Goal: Task Accomplishment & Management: Manage account settings

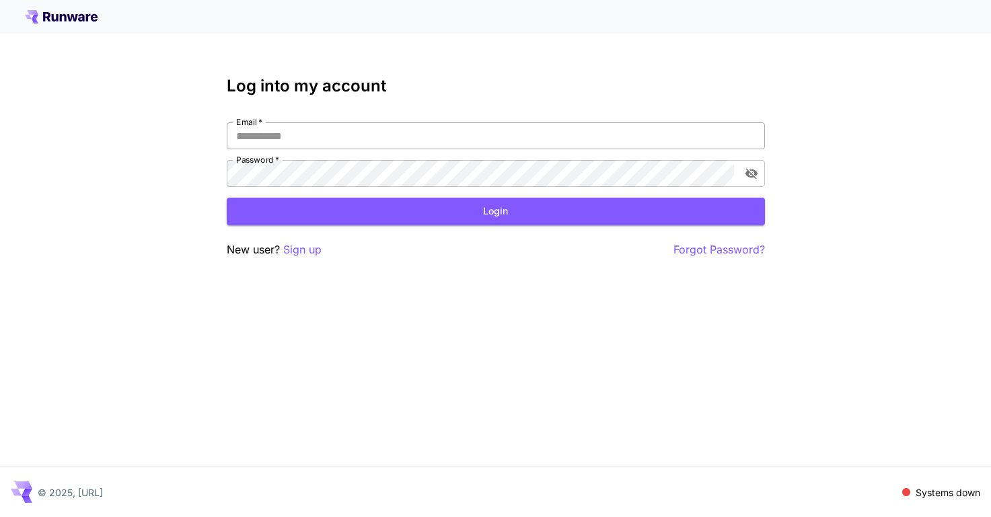
click at [297, 147] on input "Email   *" at bounding box center [496, 135] width 538 height 27
type input "**********"
click at [400, 207] on button "Login" at bounding box center [496, 212] width 538 height 28
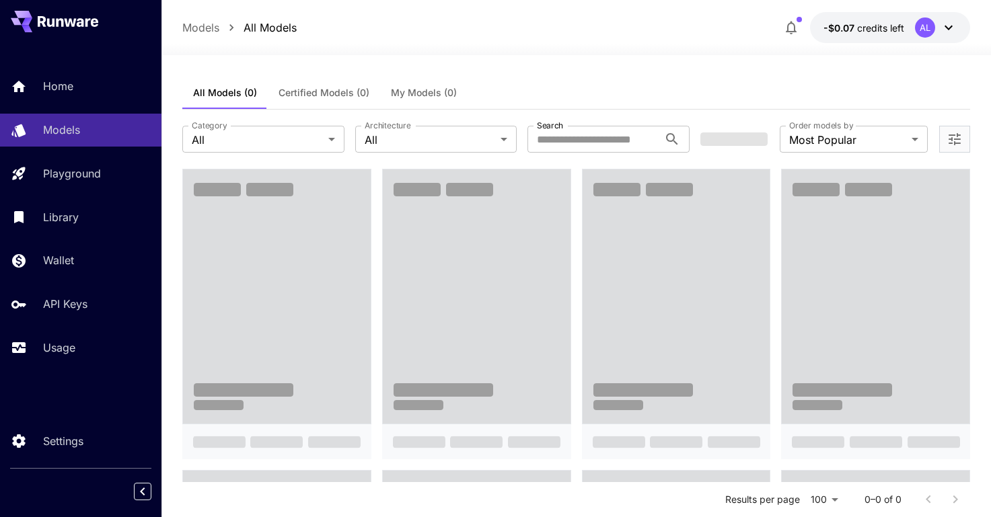
click at [941, 28] on icon at bounding box center [949, 28] width 16 height 16
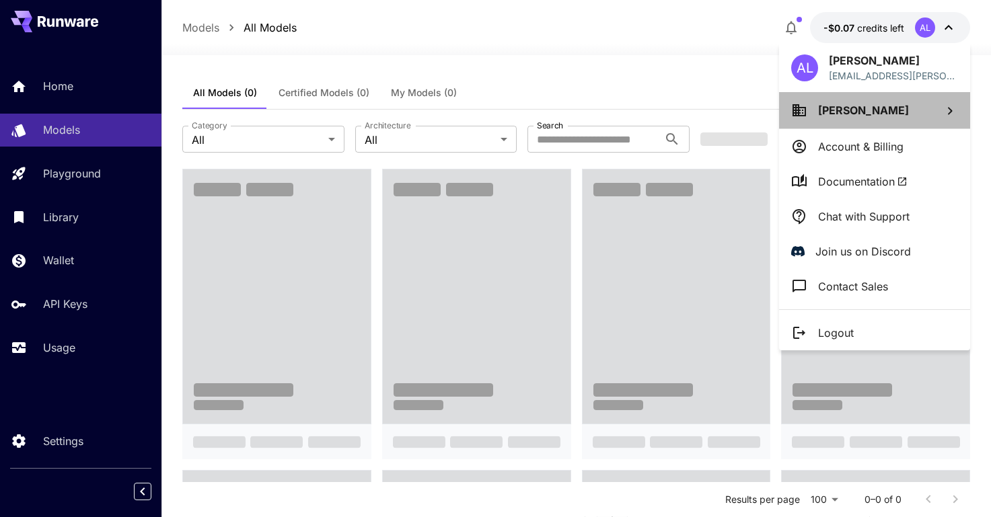
click at [875, 106] on li "[PERSON_NAME]" at bounding box center [874, 110] width 191 height 36
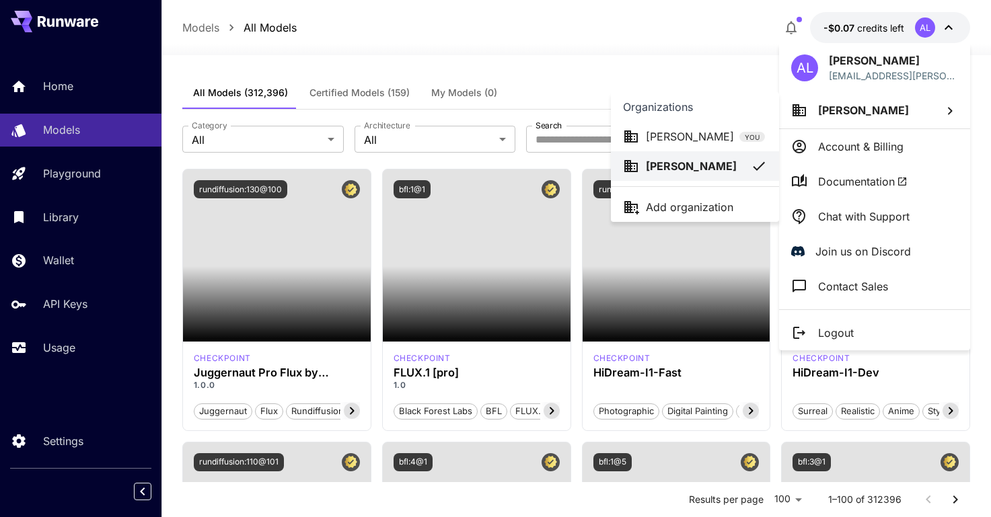
click at [849, 154] on div at bounding box center [495, 258] width 991 height 517
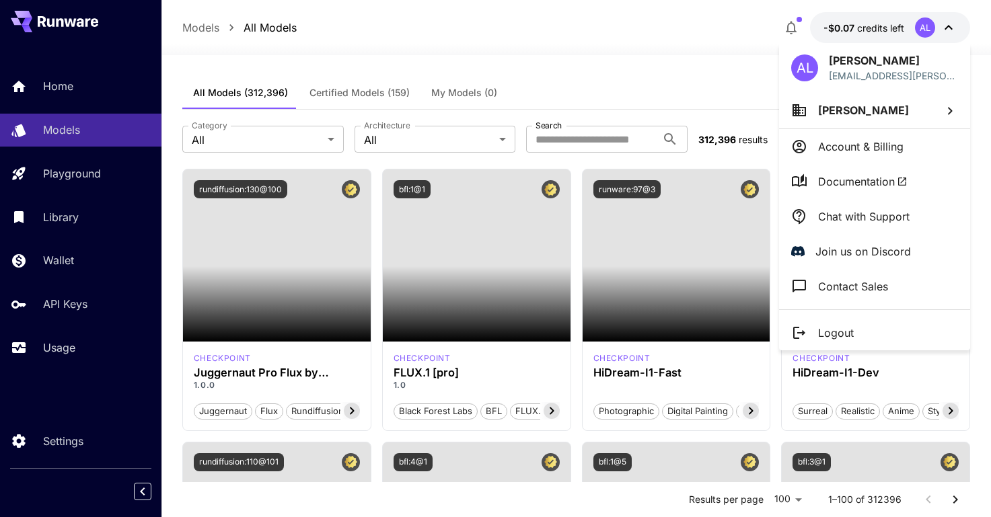
click at [865, 149] on p "Account & Billing" at bounding box center [860, 147] width 85 height 16
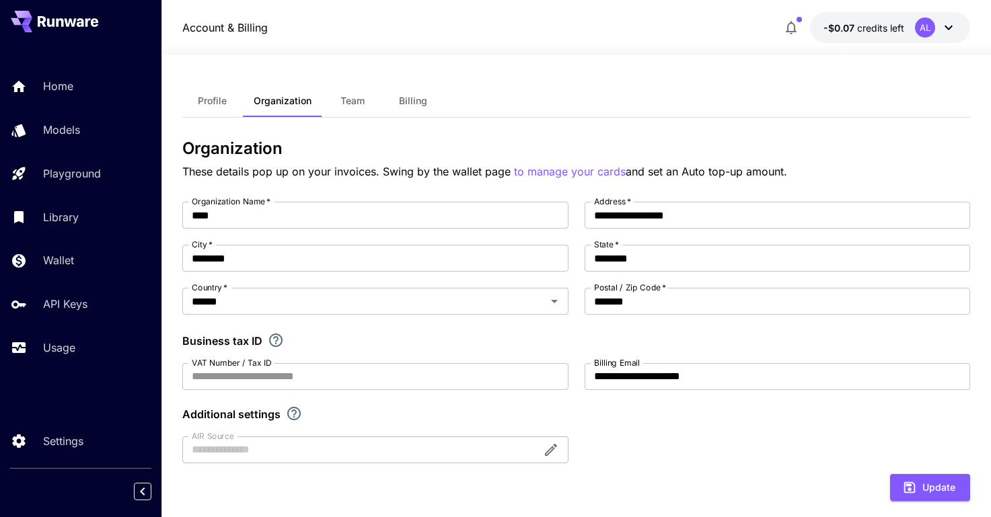
click at [906, 30] on button "-$0.07 credits left AL" at bounding box center [890, 27] width 160 height 31
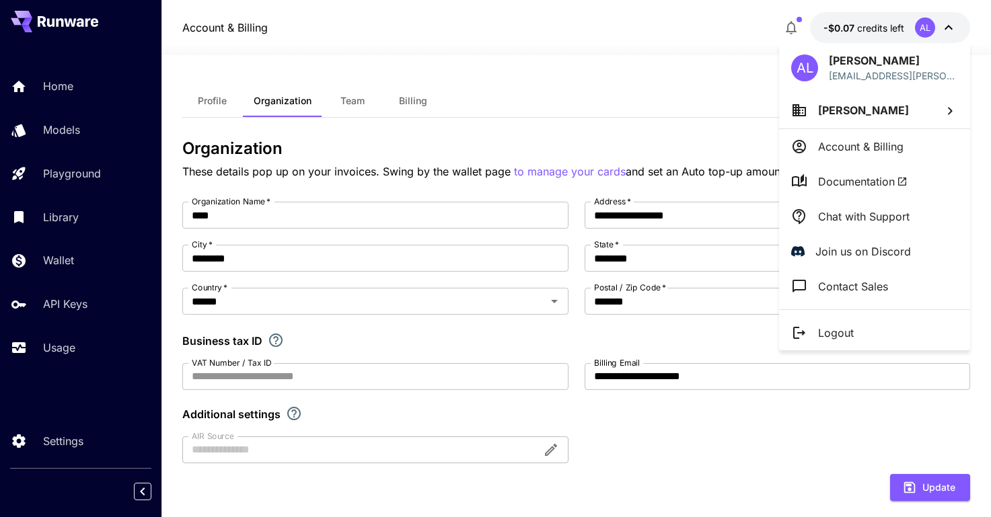
click at [650, 88] on div at bounding box center [495, 258] width 991 height 517
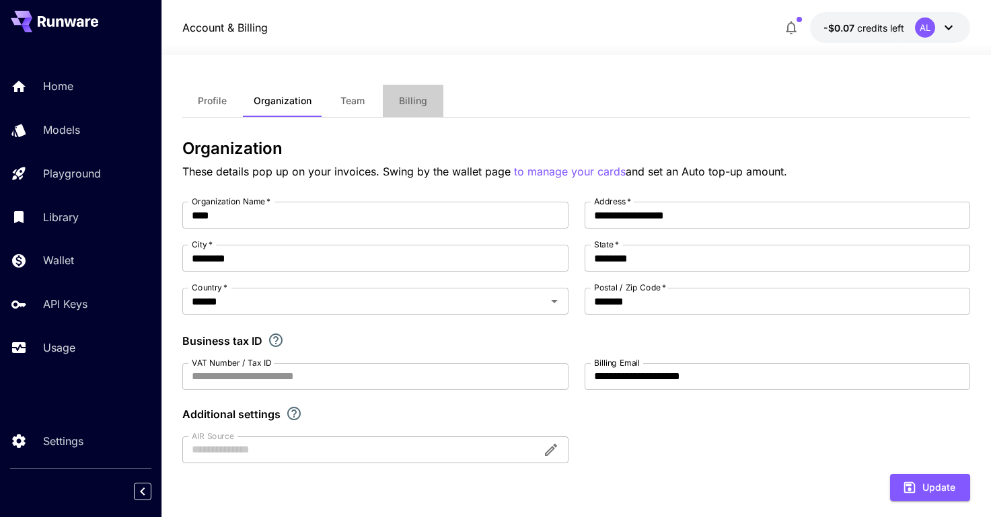
click at [407, 105] on span "Billing" at bounding box center [413, 101] width 28 height 12
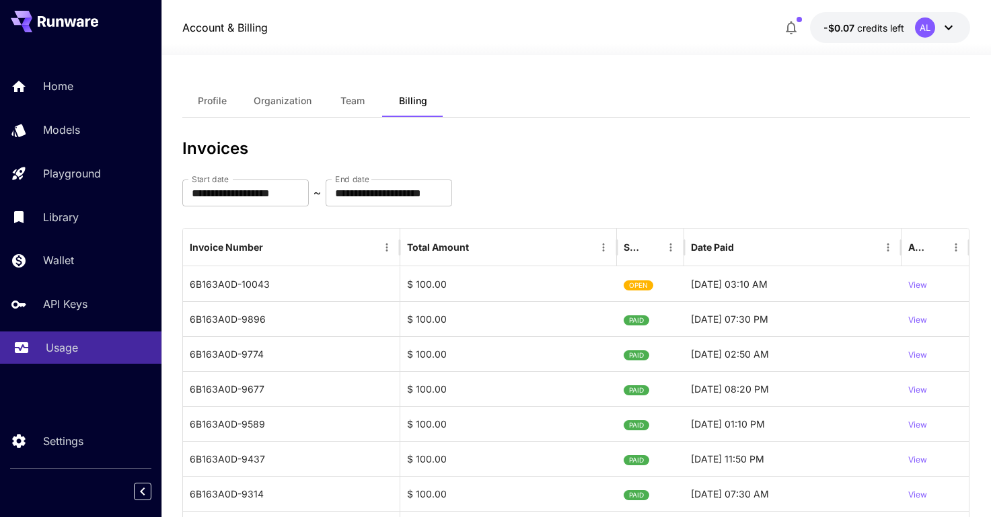
click at [63, 344] on p "Usage" at bounding box center [62, 348] width 32 height 16
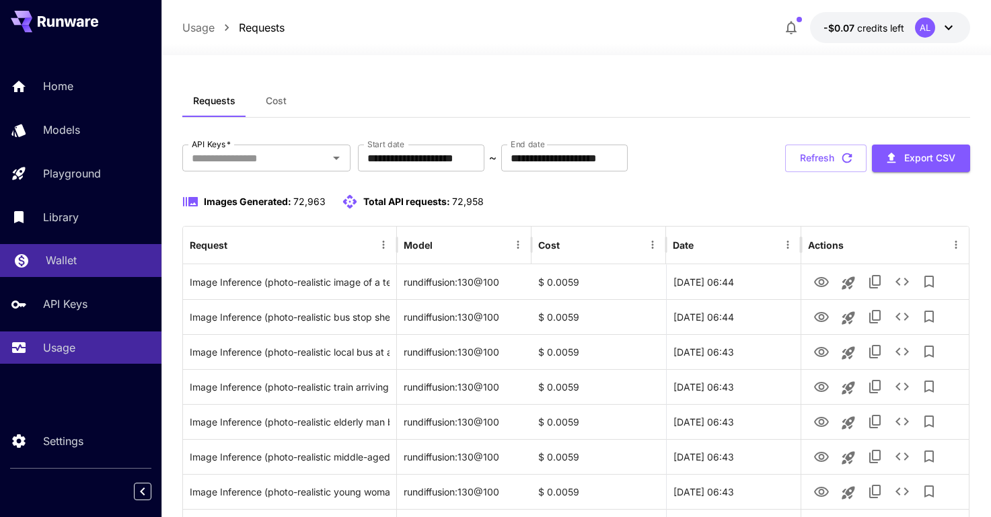
click at [87, 263] on div "Wallet" at bounding box center [98, 260] width 105 height 16
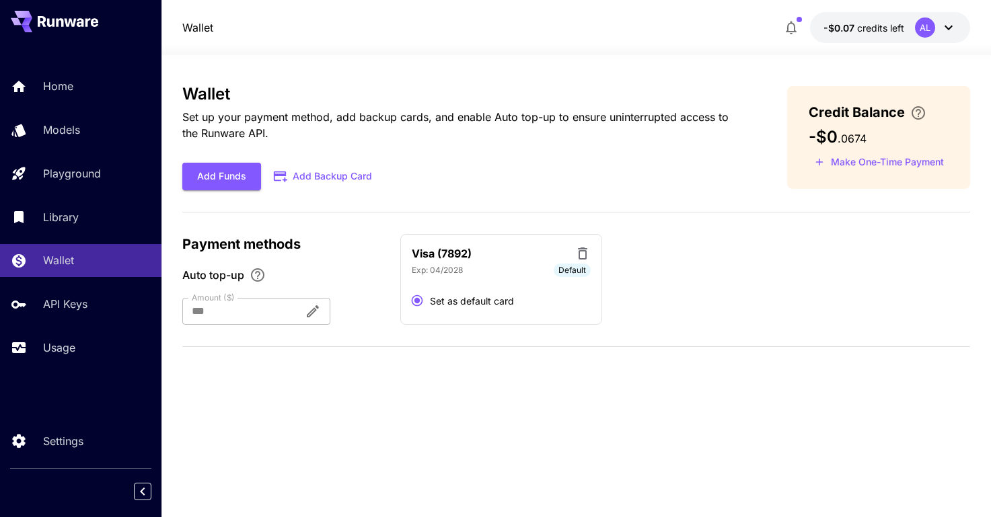
click at [225, 312] on div at bounding box center [237, 311] width 111 height 27
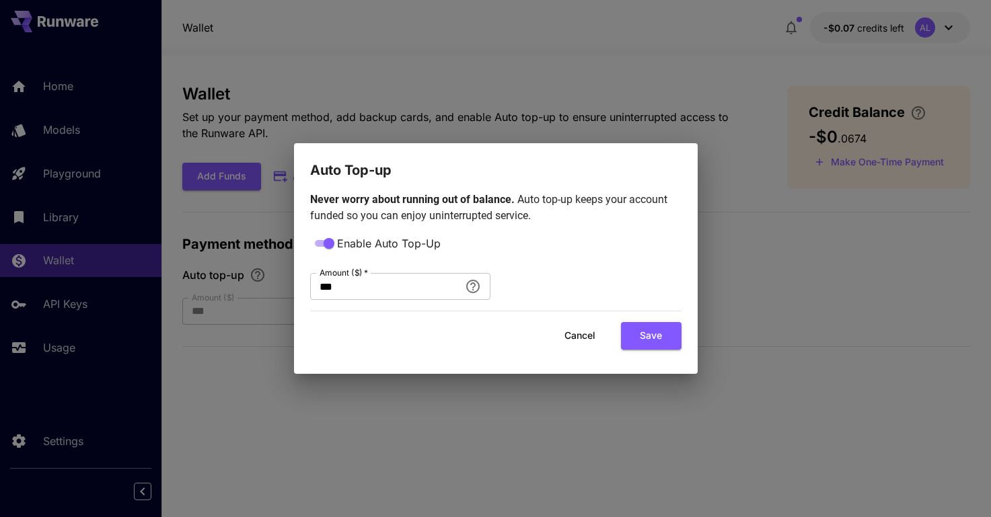
click at [572, 334] on button "Cancel" at bounding box center [580, 336] width 61 height 28
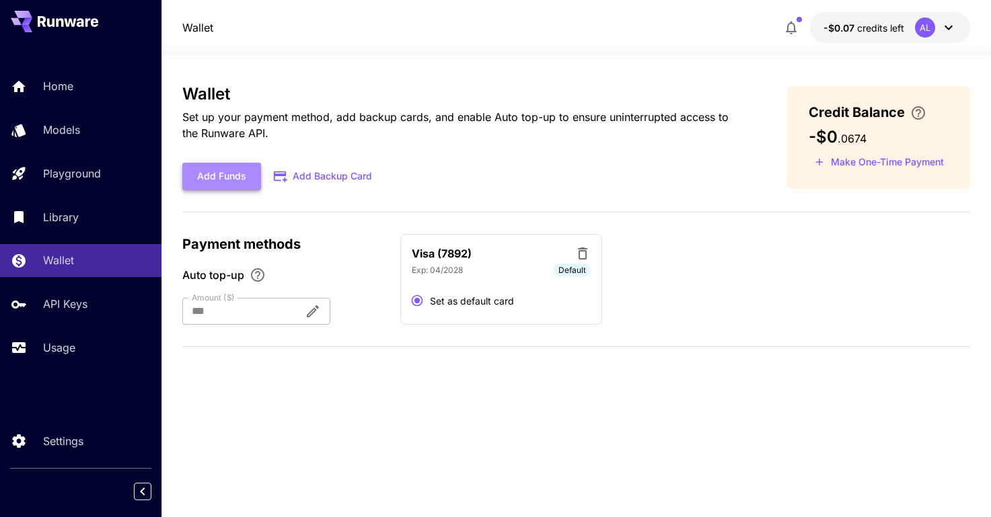
click at [227, 172] on button "Add Funds" at bounding box center [221, 177] width 79 height 28
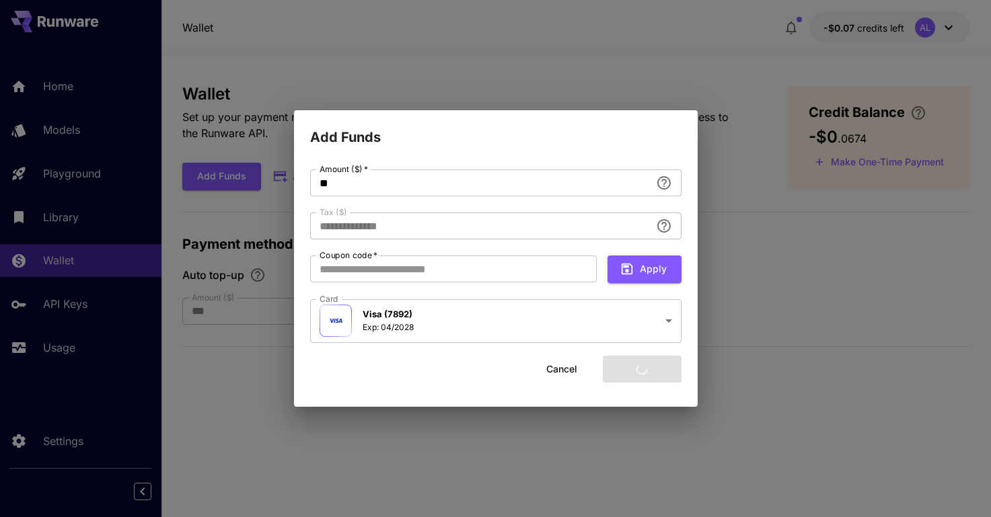
type input "****"
click at [563, 369] on button "Cancel" at bounding box center [562, 370] width 61 height 28
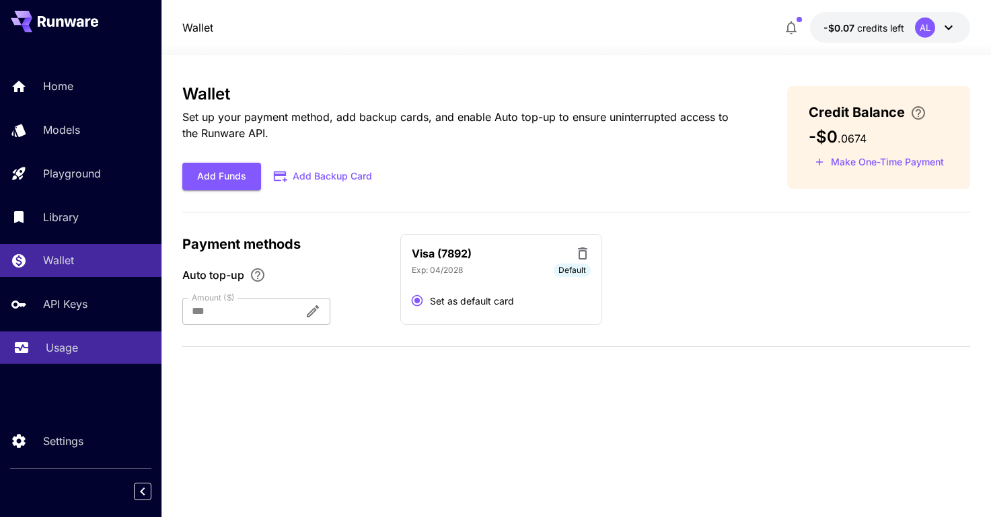
click at [75, 349] on p "Usage" at bounding box center [62, 348] width 32 height 16
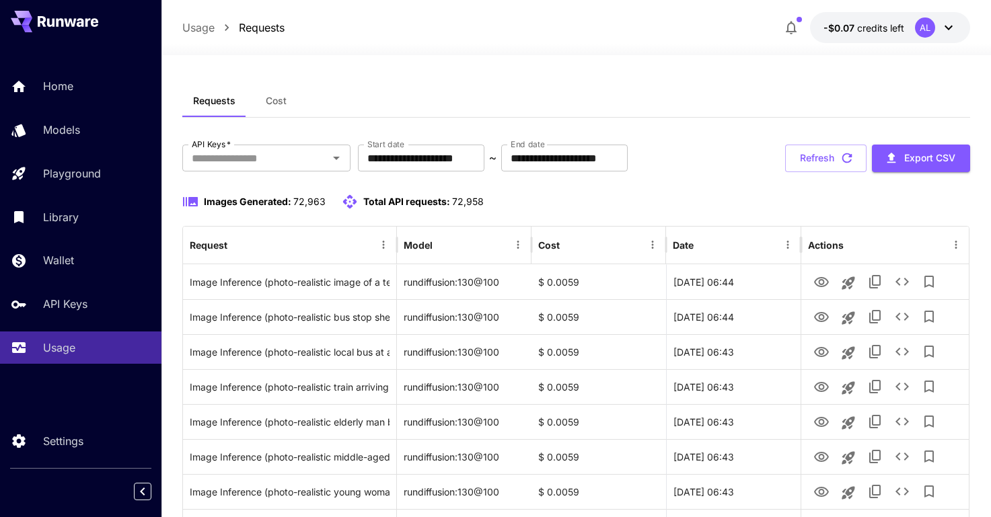
click at [269, 104] on span "Cost" at bounding box center [276, 101] width 21 height 12
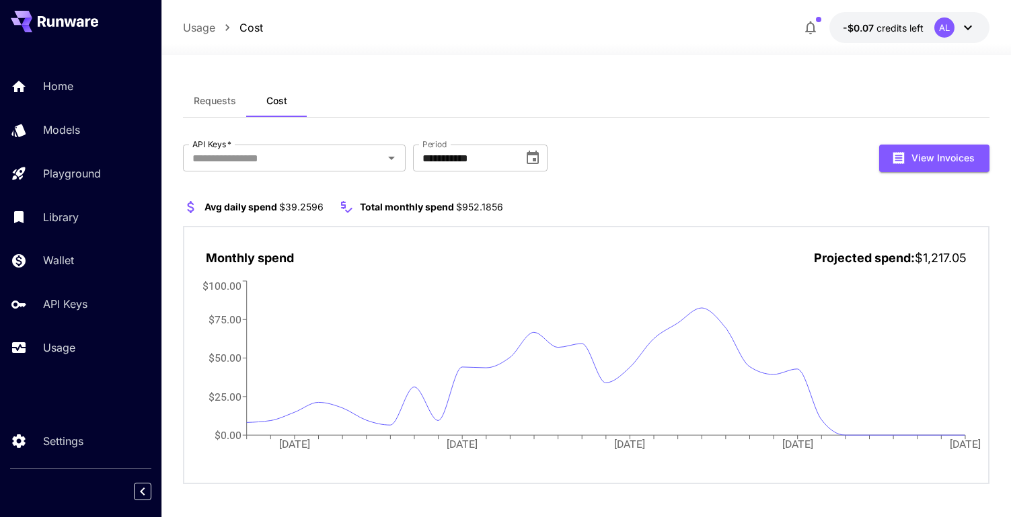
scroll to position [7, 0]
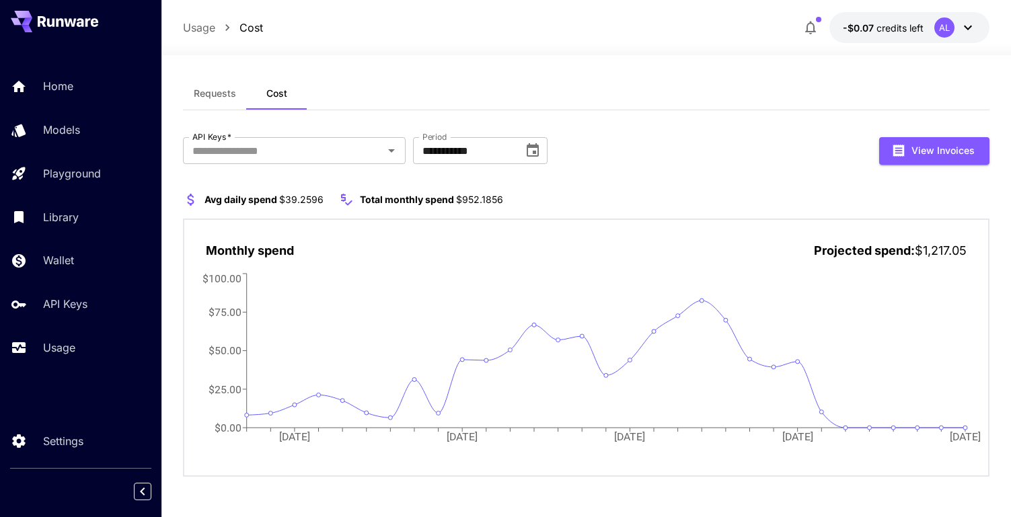
click at [489, 183] on div "**********" at bounding box center [587, 307] width 808 height 340
